Goal: Task Accomplishment & Management: Manage account settings

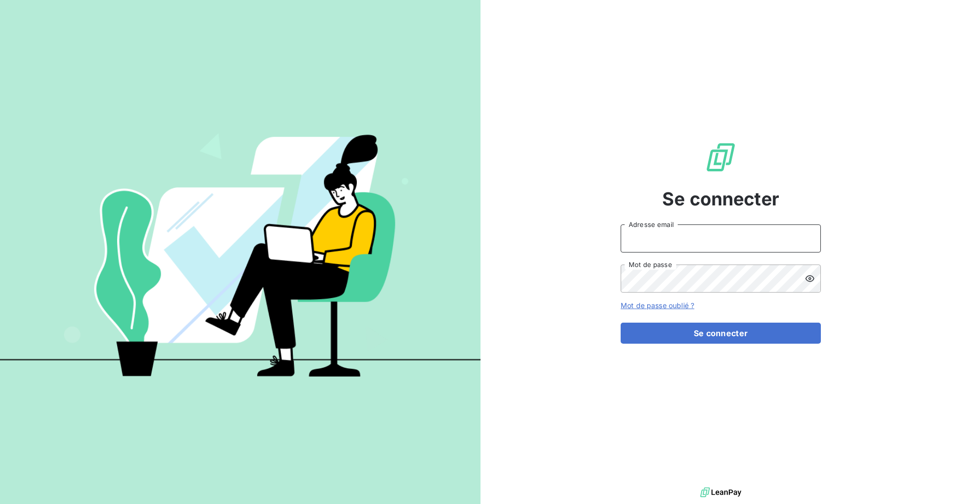
click at [663, 240] on input "Adresse email" at bounding box center [721, 238] width 200 height 28
type input "[EMAIL_ADDRESS][DOMAIN_NAME]"
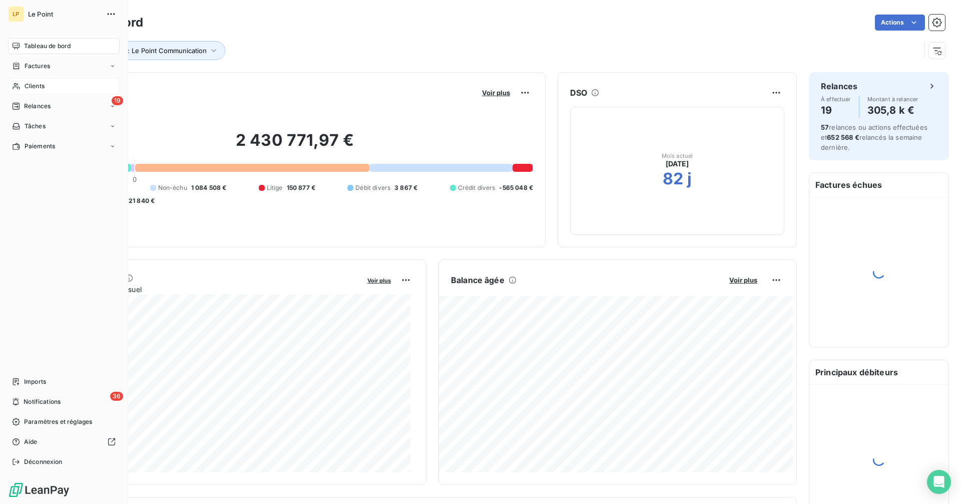
drag, startPoint x: 29, startPoint y: 86, endPoint x: 51, endPoint y: 87, distance: 22.1
click at [29, 86] on span "Clients" at bounding box center [35, 86] width 20 height 9
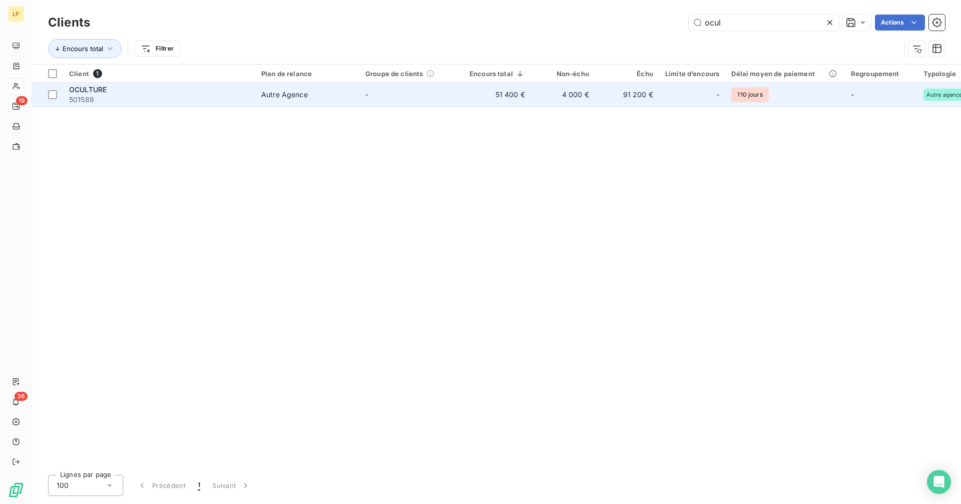
type input "ocul"
click at [516, 92] on td "51 400 €" at bounding box center [498, 95] width 68 height 24
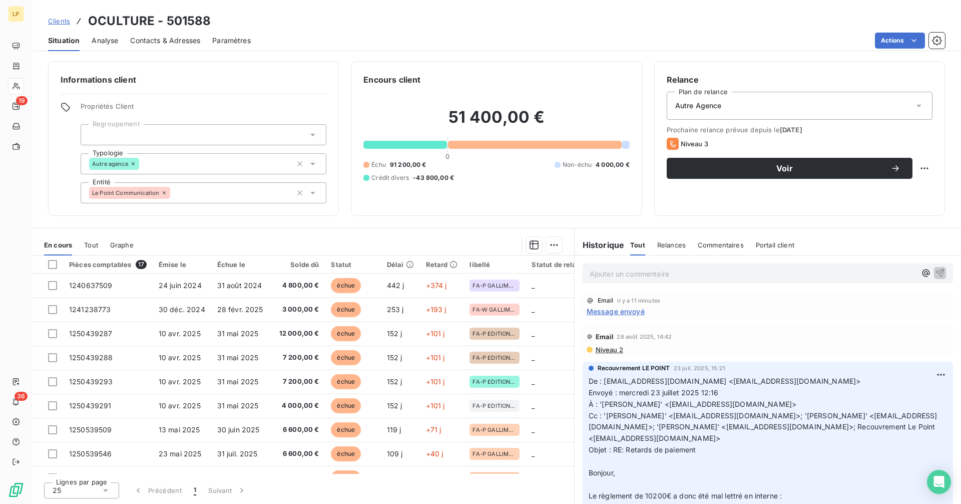
click at [173, 38] on span "Contacts & Adresses" at bounding box center [165, 41] width 70 height 10
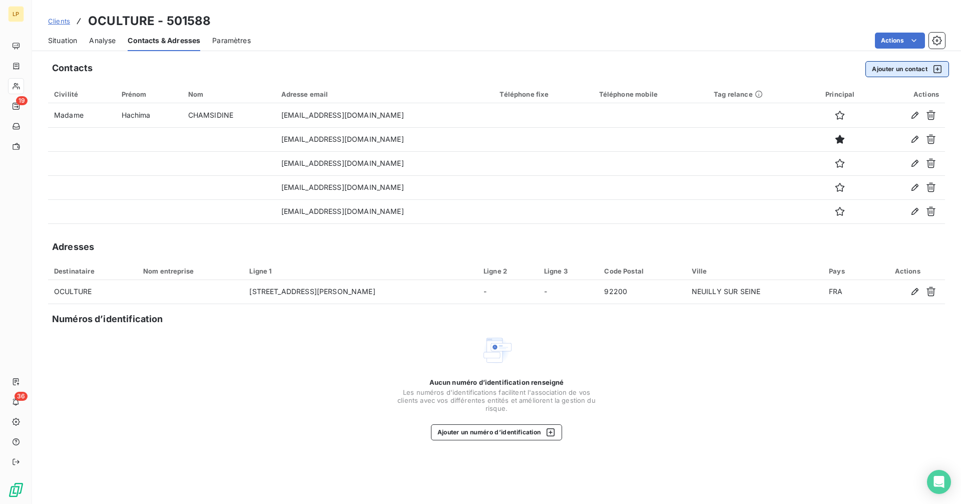
click at [895, 71] on button "Ajouter un contact" at bounding box center [908, 69] width 84 height 16
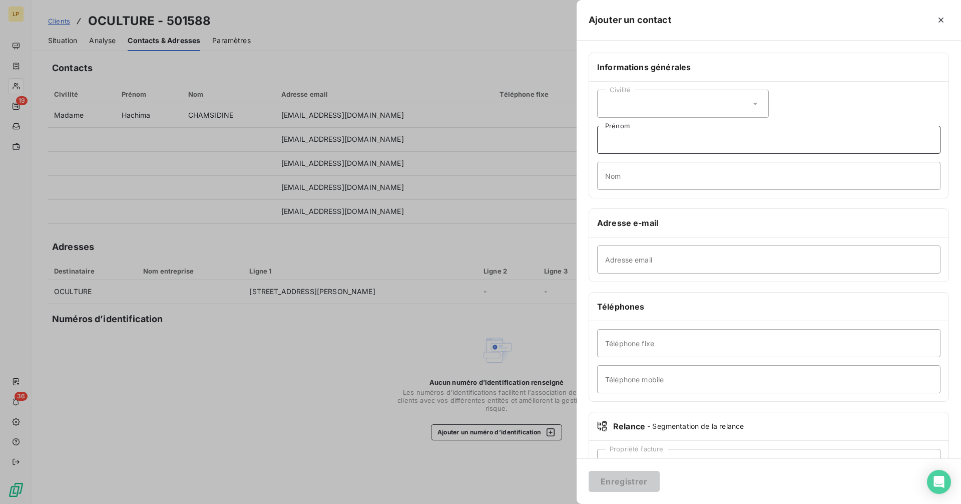
click at [631, 147] on input "Prénom" at bounding box center [768, 140] width 343 height 28
type input "Standard"
click at [644, 345] on input "Téléphone fixe" at bounding box center [768, 343] width 343 height 28
paste input "01 46 40 66 70"
type input "01 46 40 66 70"
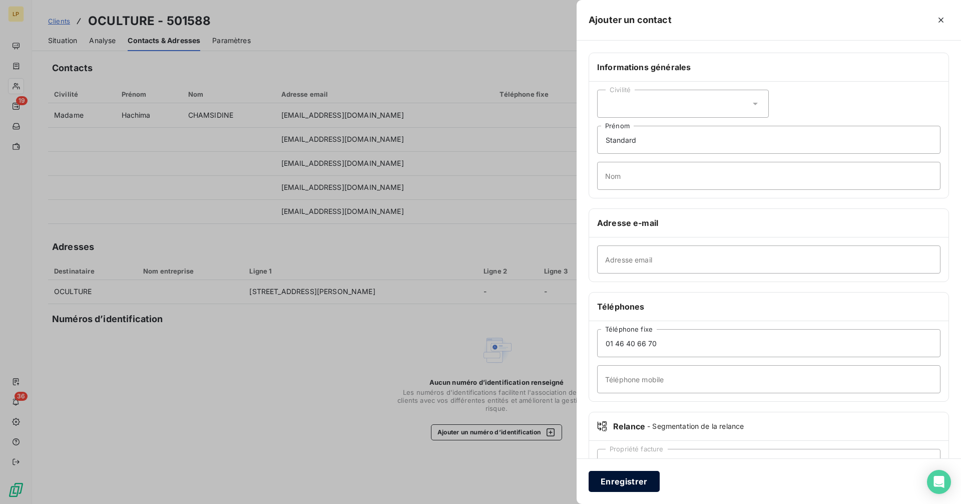
click at [647, 482] on button "Enregistrer" at bounding box center [624, 481] width 71 height 21
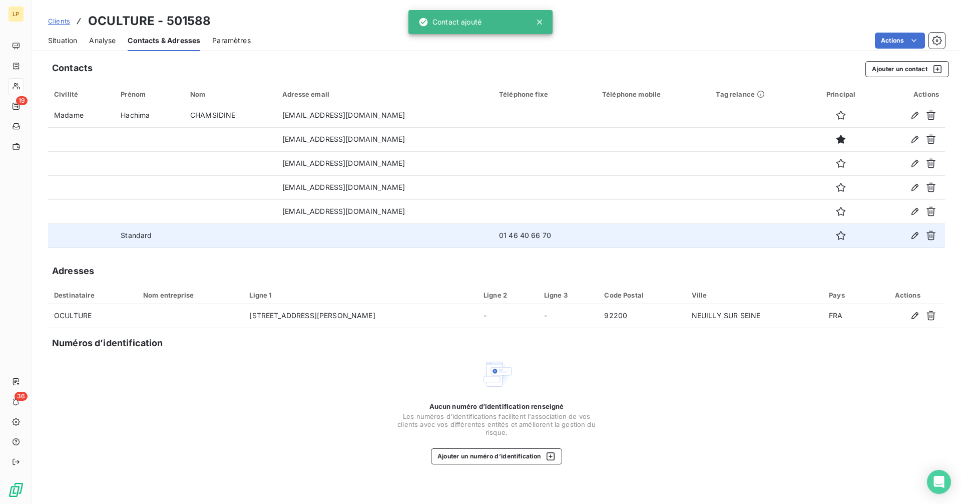
drag, startPoint x: 565, startPoint y: 237, endPoint x: 500, endPoint y: 240, distance: 64.6
click at [500, 240] on td "01 46 40 66 70" at bounding box center [544, 235] width 103 height 24
copy td "01 46 40 66 70"
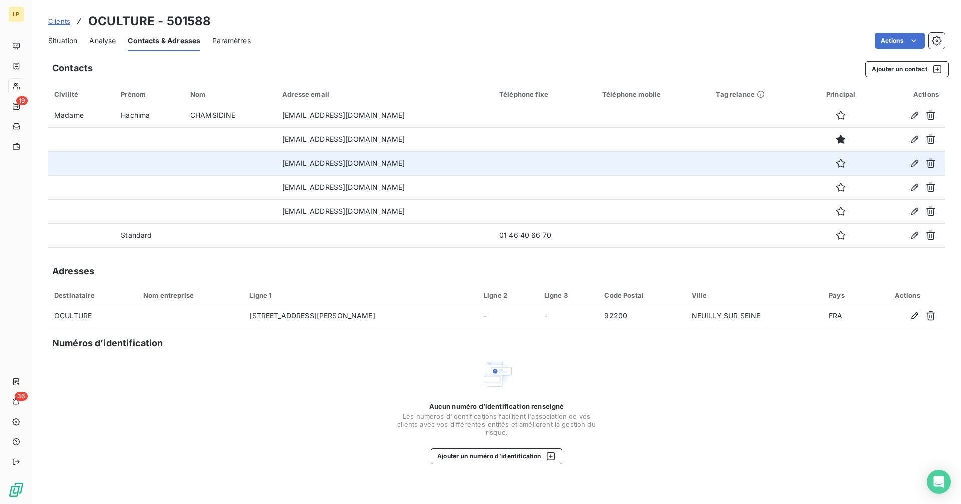
click at [671, 163] on td at bounding box center [653, 163] width 114 height 24
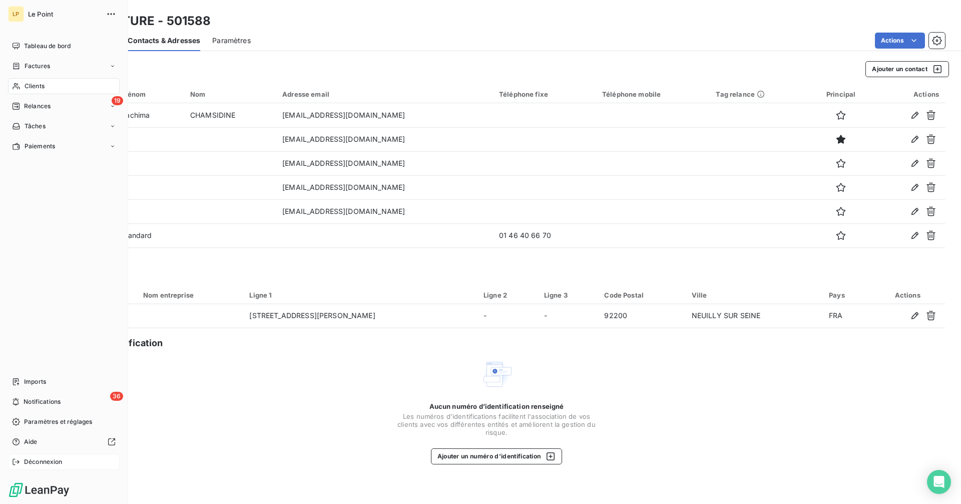
click at [30, 460] on span "Déconnexion" at bounding box center [43, 461] width 39 height 9
